Goal: Find specific page/section: Find specific page/section

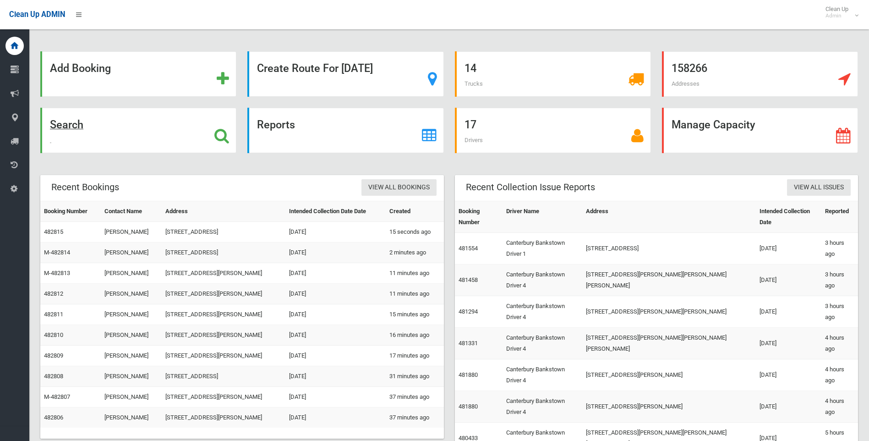
click at [69, 118] on div "Search" at bounding box center [138, 130] width 196 height 45
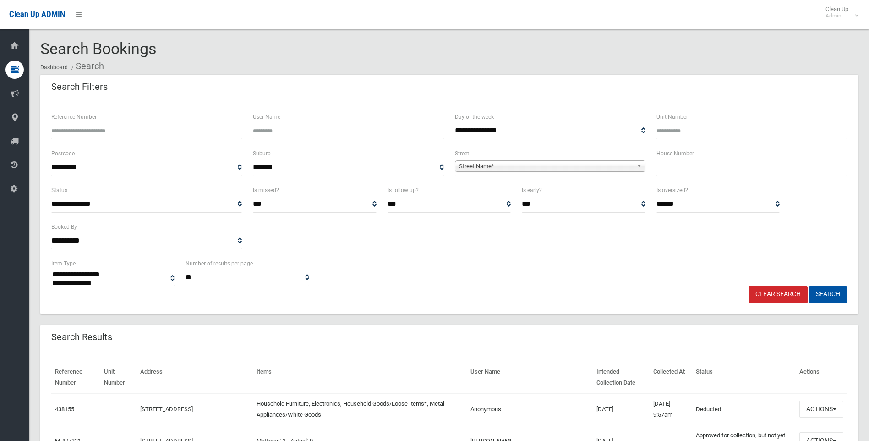
select select
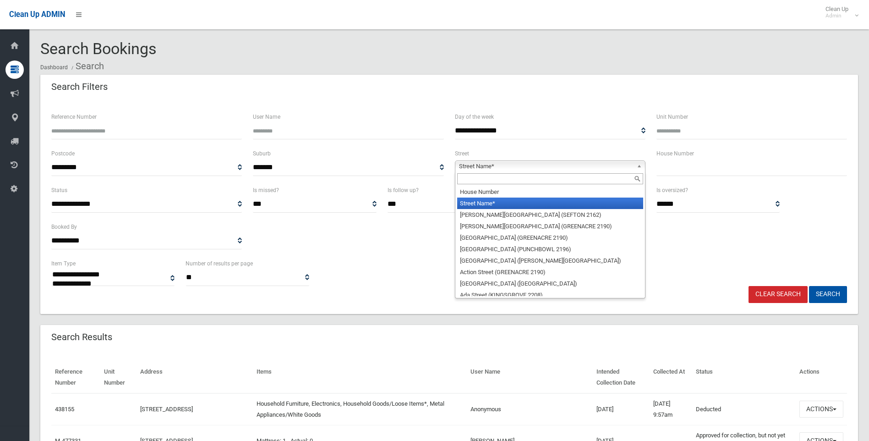
click at [490, 166] on span "Street Name*" at bounding box center [546, 166] width 174 height 11
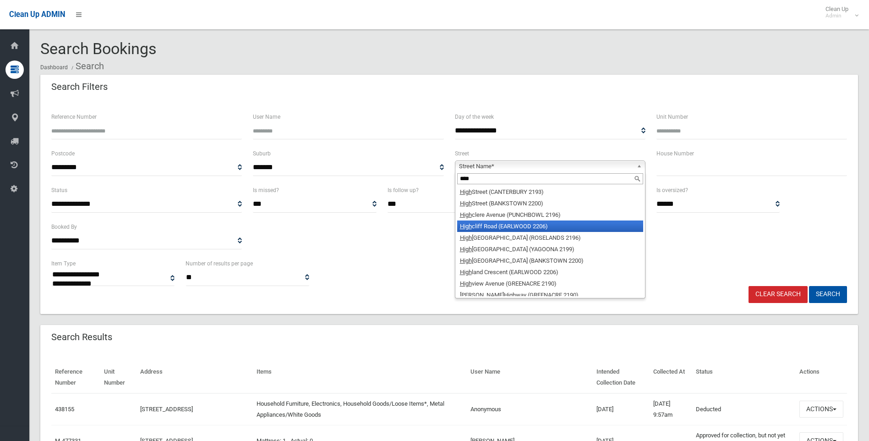
type input "****"
click at [492, 229] on li "[GEOGRAPHIC_DATA] (EARLWOOD 2206)" at bounding box center [550, 225] width 186 height 11
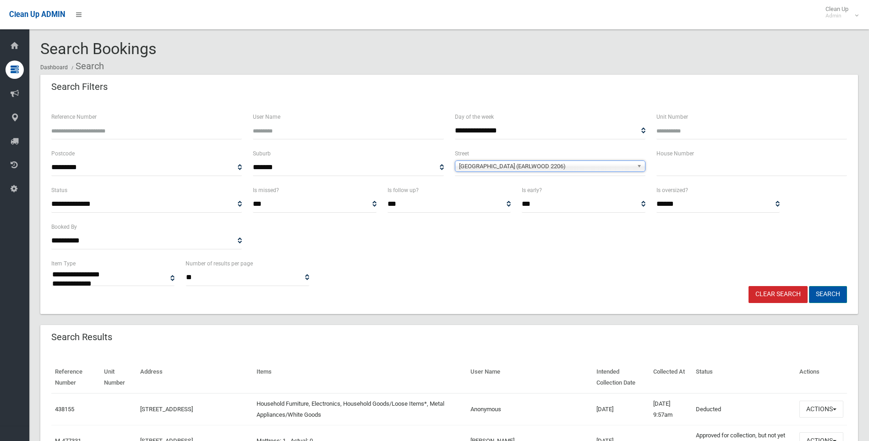
click at [831, 292] on button "Search" at bounding box center [828, 294] width 38 height 17
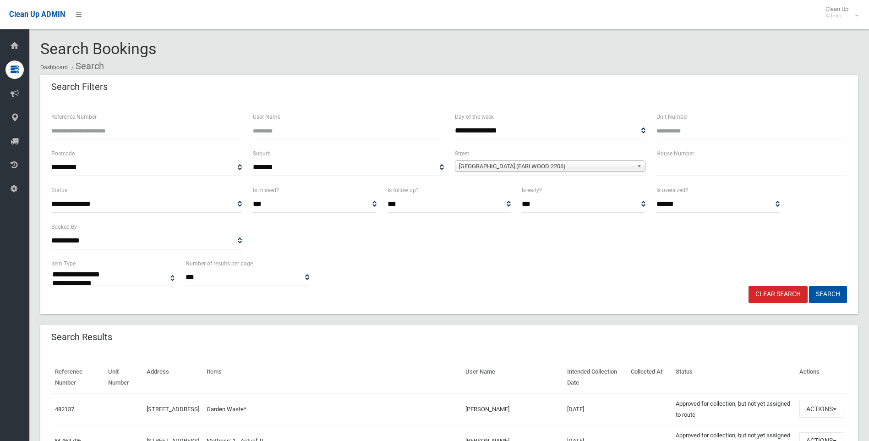
select select
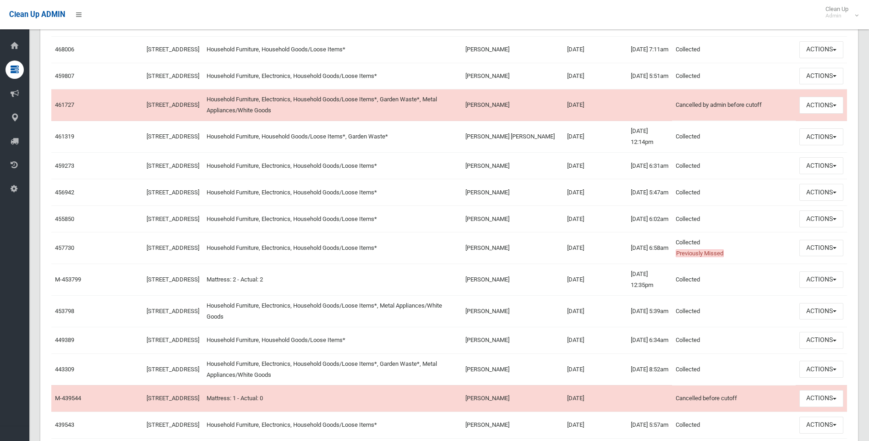
scroll to position [458, 0]
